Goal: Information Seeking & Learning: Learn about a topic

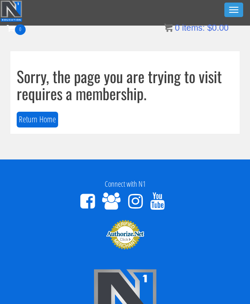
click at [226, 15] on button "Toggle navigation" at bounding box center [233, 10] width 19 height 15
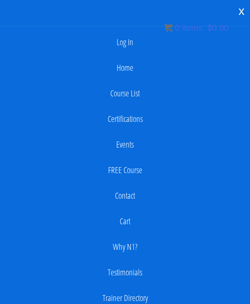
click at [131, 45] on link "Log In" at bounding box center [124, 42] width 241 height 17
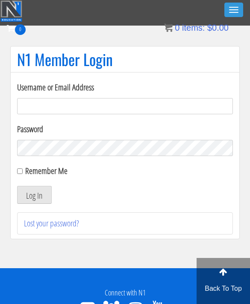
type input "kaylee@kayleekfitness.com"
click at [42, 199] on button "Log In" at bounding box center [34, 195] width 35 height 18
click at [35, 187] on button "Log In" at bounding box center [34, 195] width 35 height 18
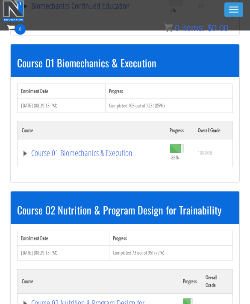
scroll to position [216, 0]
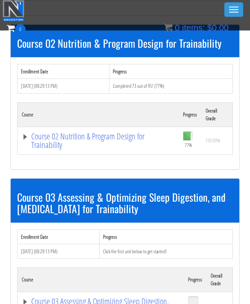
click at [129, 136] on link "Course 02 Nutrition & Program Design for Trainability" at bounding box center [98, 141] width 152 height 17
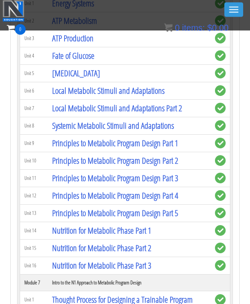
scroll to position [1009, 0]
click at [123, 231] on link "Nutrition for Metabolic Phase Part 1" at bounding box center [101, 231] width 99 height 12
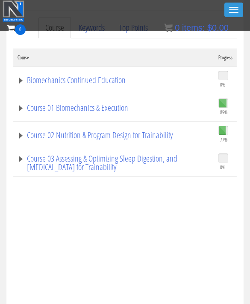
scroll to position [264, 0]
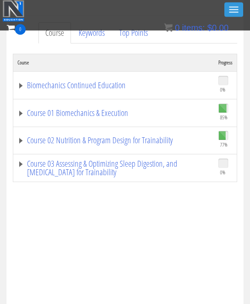
click at [124, 138] on link "Course 02 Nutrition & Program Design for Trainability" at bounding box center [113, 141] width 192 height 9
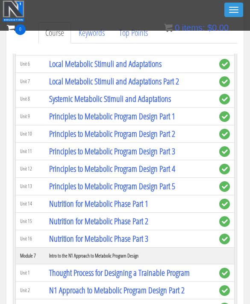
scroll to position [657, 0]
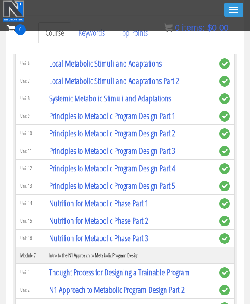
click at [140, 220] on link "Nutrition for Metabolic Phase Part 2" at bounding box center [98, 221] width 99 height 12
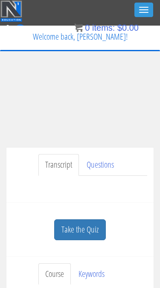
click at [155, 152] on div "[PERSON_NAME] [EMAIL_ADDRESS][DOMAIN_NAME] [DATE] [TECHNICAL_ID] Transcript Que…" at bounding box center [80, 162] width 160 height 190
